Goal: Browse casually

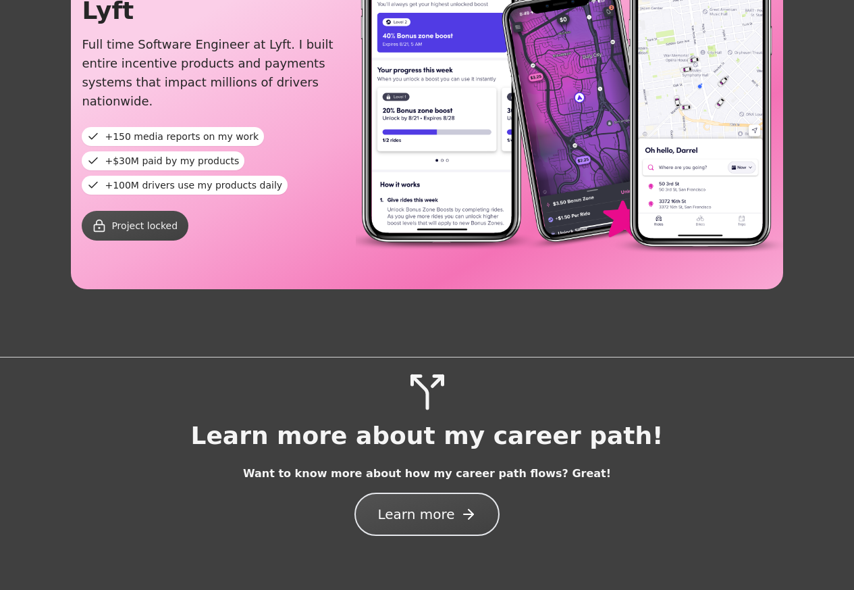
scroll to position [2164, 0]
